Goal: Information Seeking & Learning: Learn about a topic

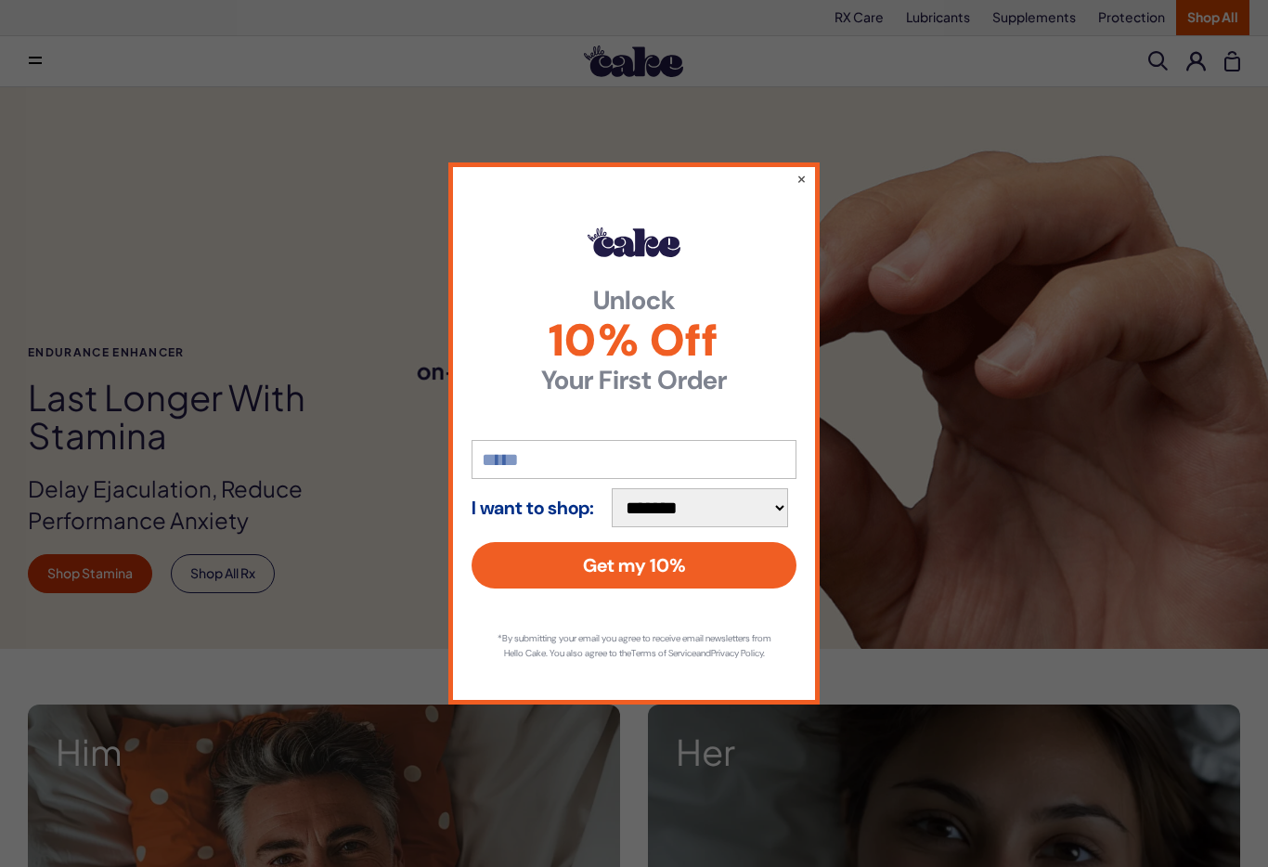
click at [802, 169] on button "×" at bounding box center [801, 178] width 10 height 19
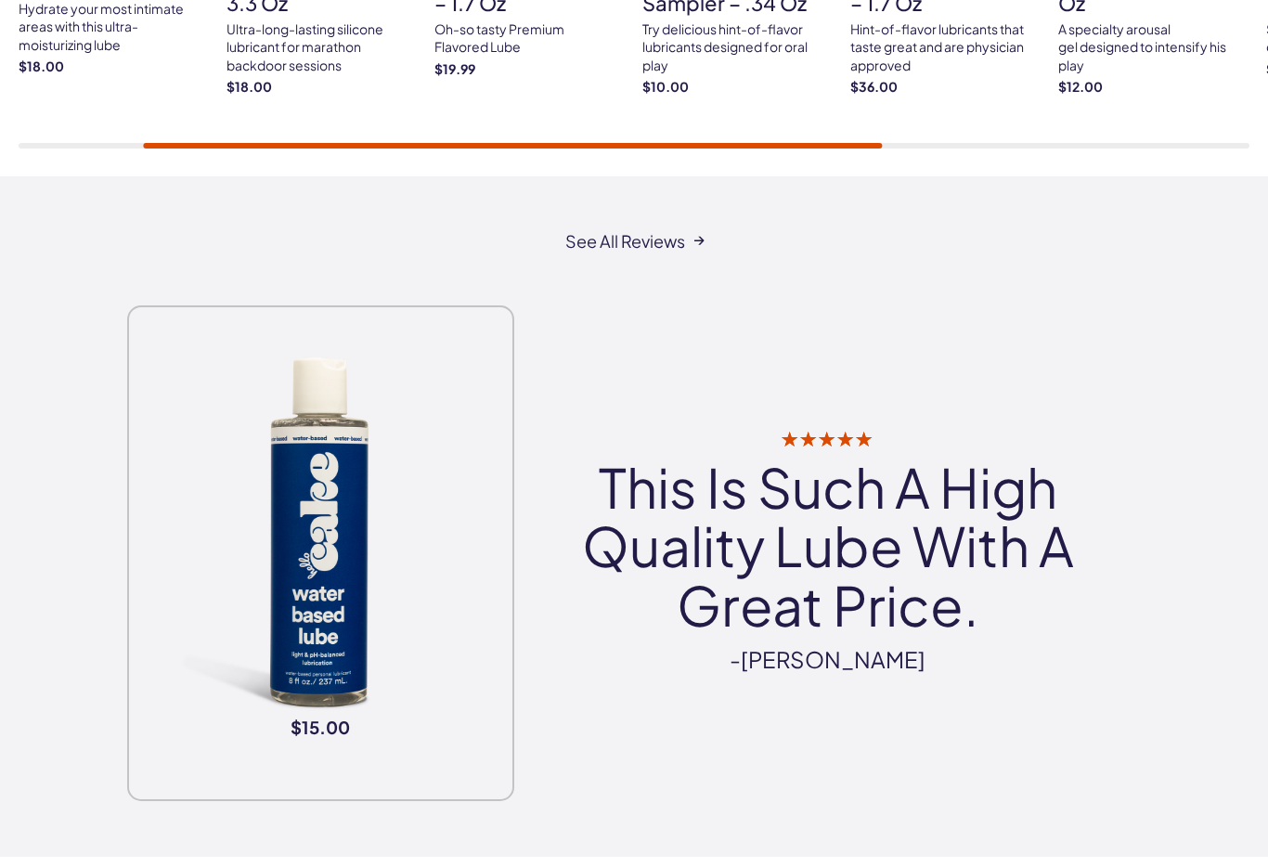
scroll to position [3292, 0]
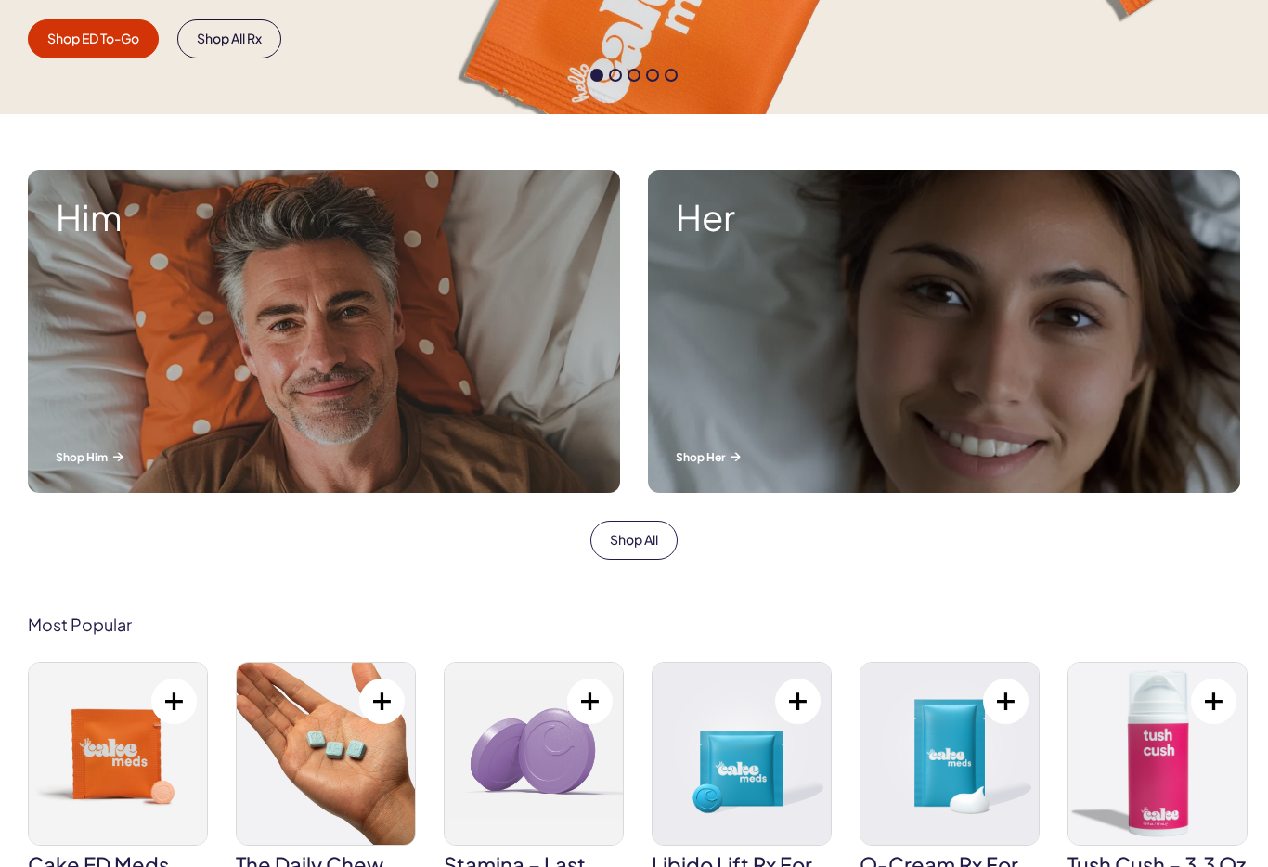
scroll to position [525, 0]
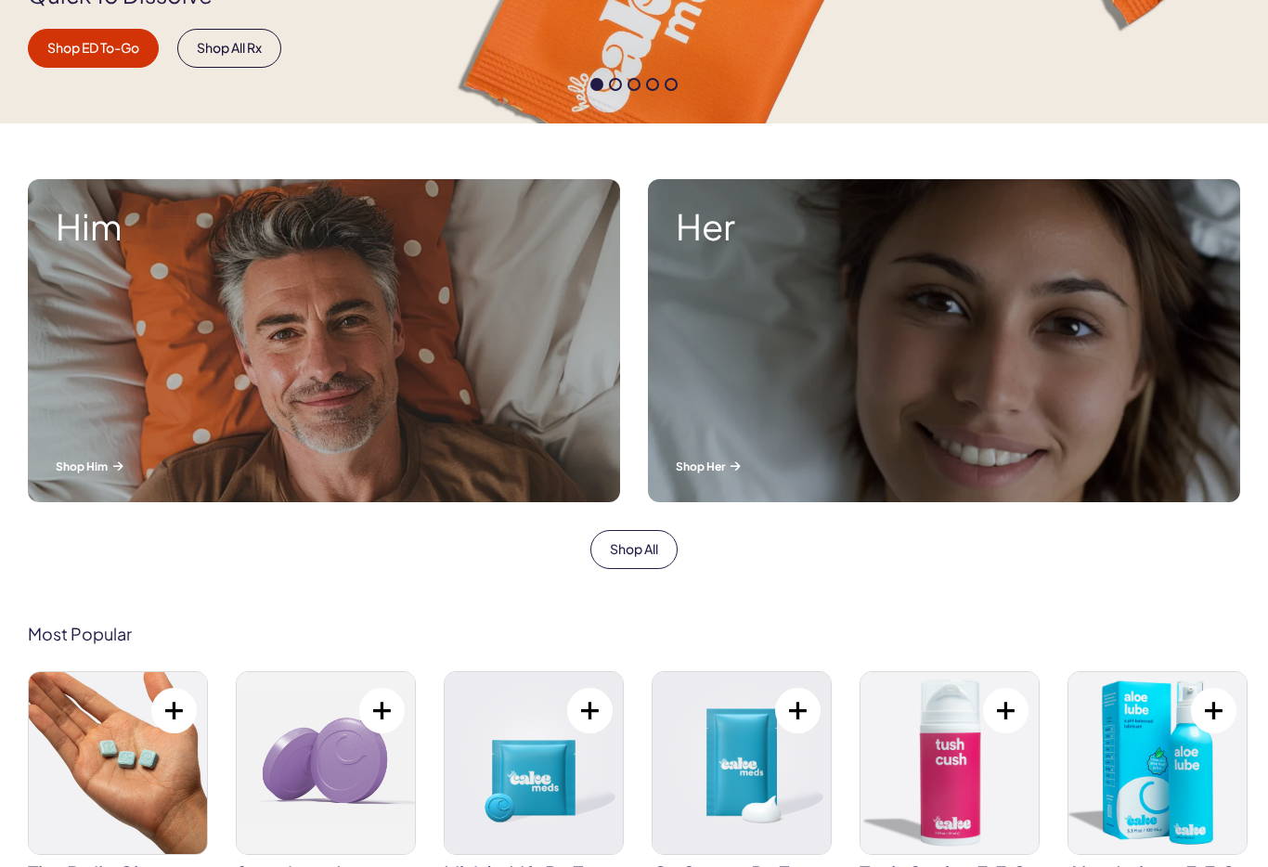
click at [105, 361] on div "Him Shop Him" at bounding box center [324, 340] width 592 height 323
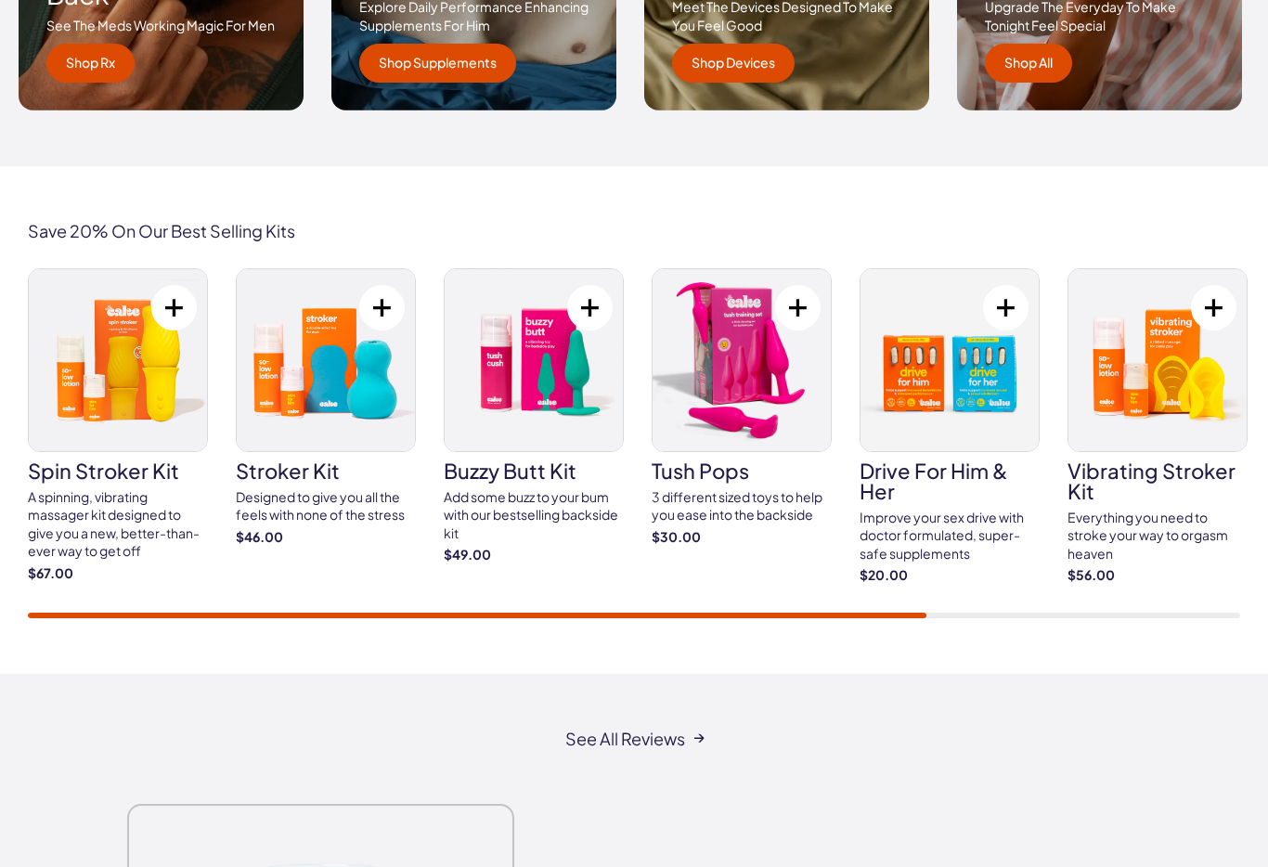
scroll to position [3124, 0]
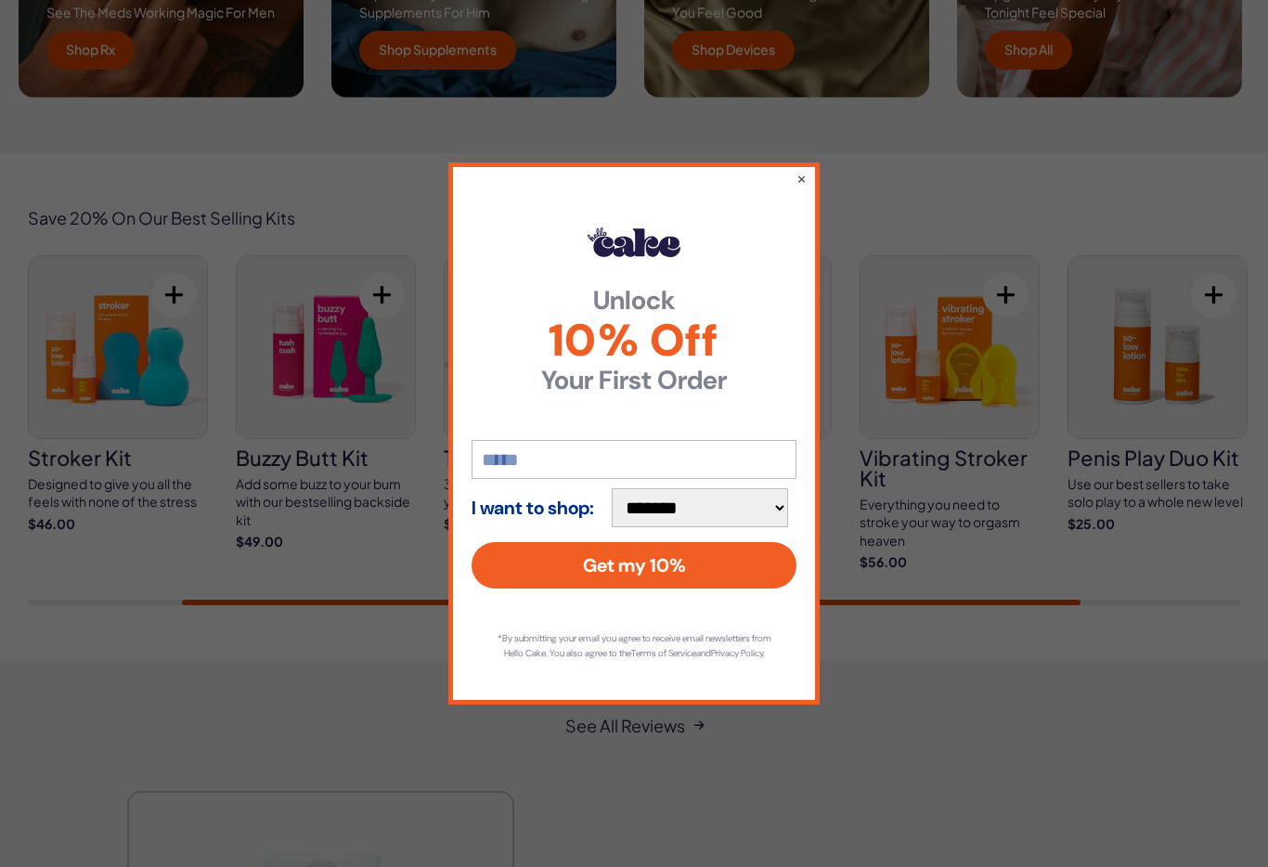
click at [803, 187] on button "×" at bounding box center [801, 178] width 10 height 19
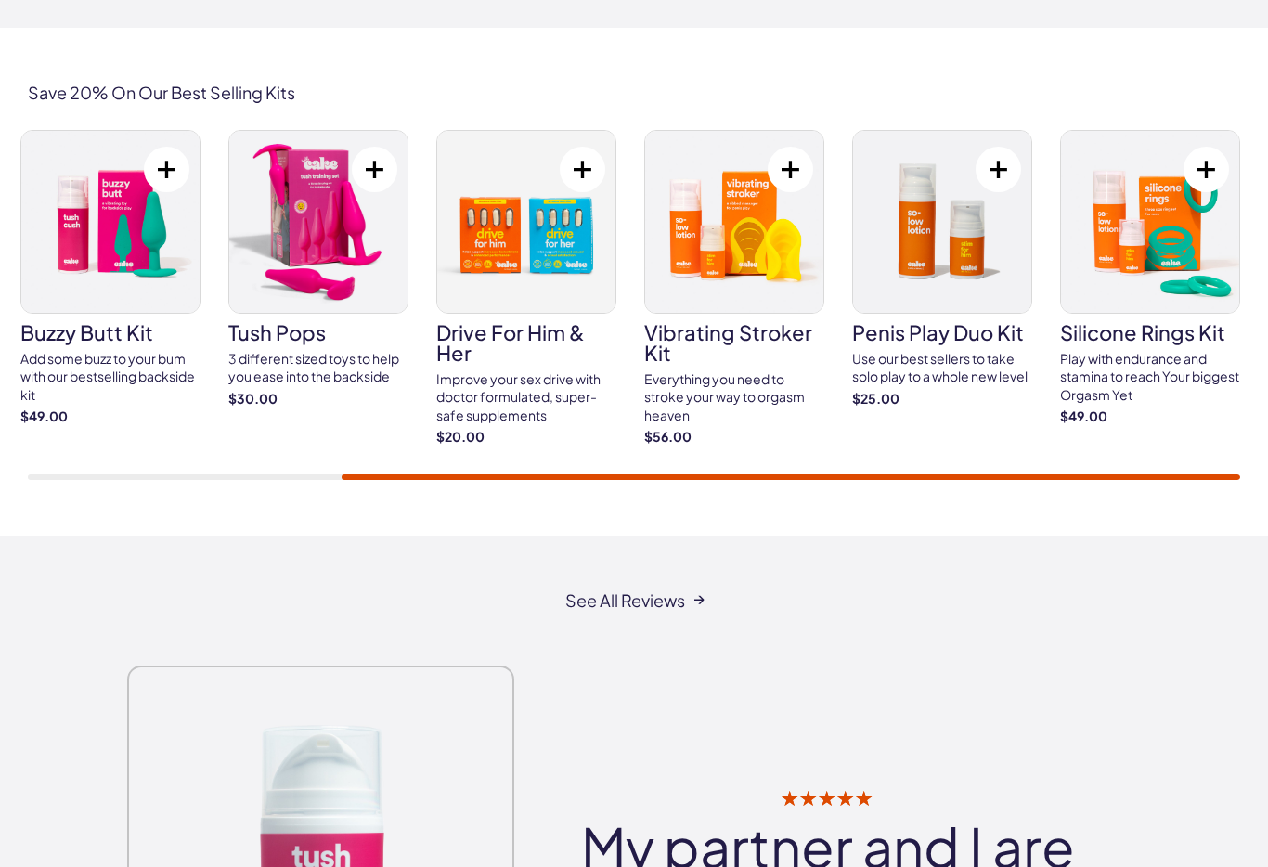
scroll to position [3245, 0]
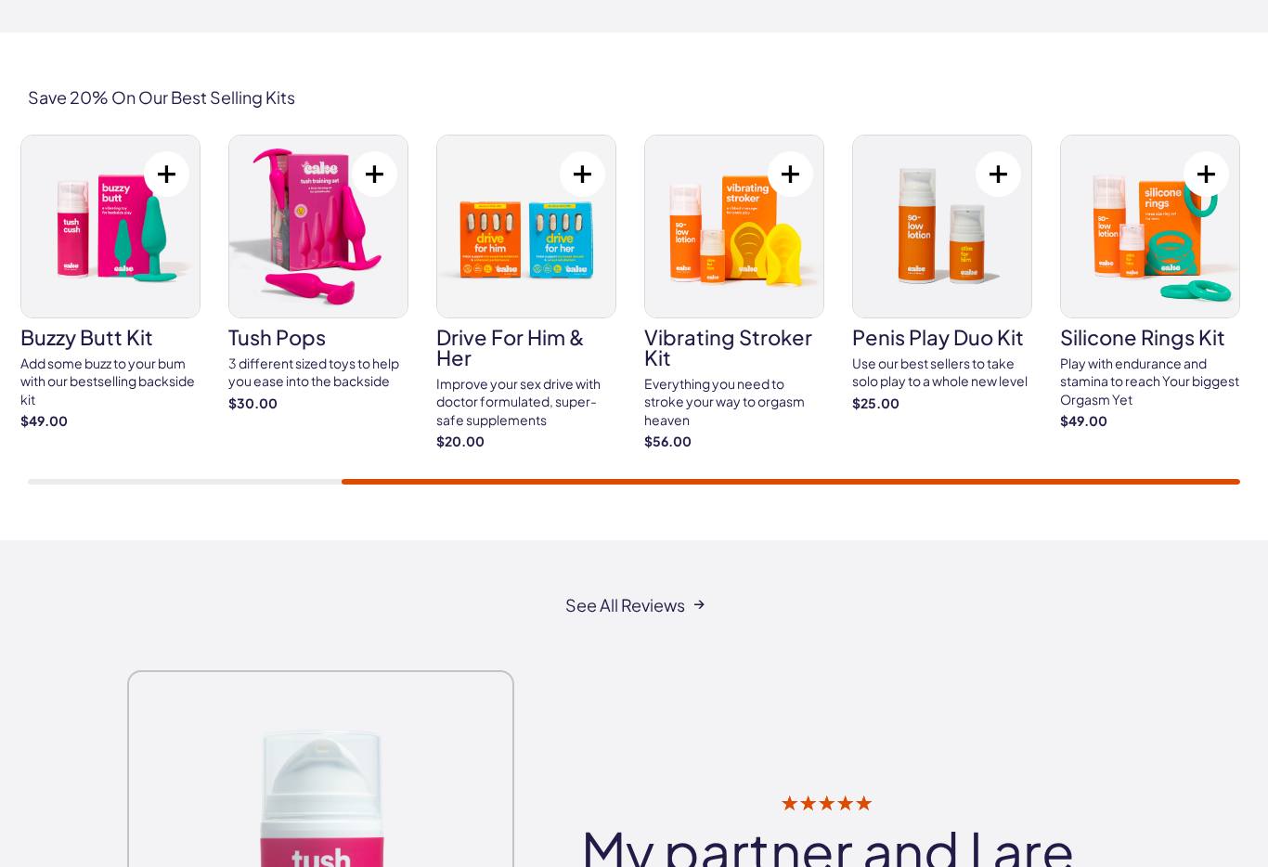
click at [1173, 355] on div "Play with endurance and stamina to reach Your biggest Orgasm Yet" at bounding box center [1150, 382] width 180 height 55
